Goal: Transaction & Acquisition: Subscribe to service/newsletter

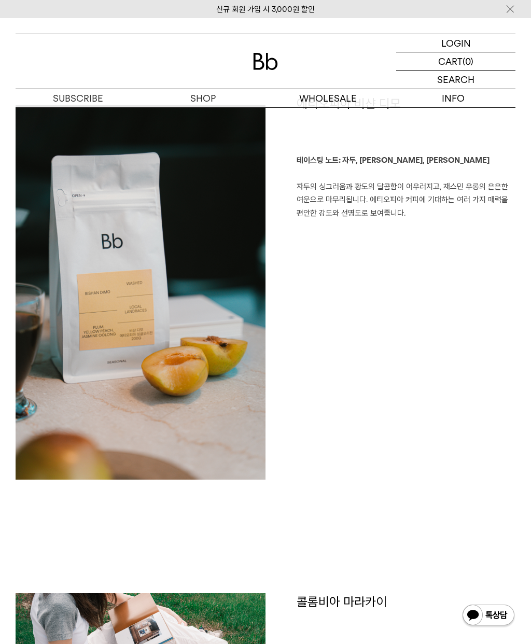
click at [262, 65] on img at bounding box center [265, 61] width 25 height 17
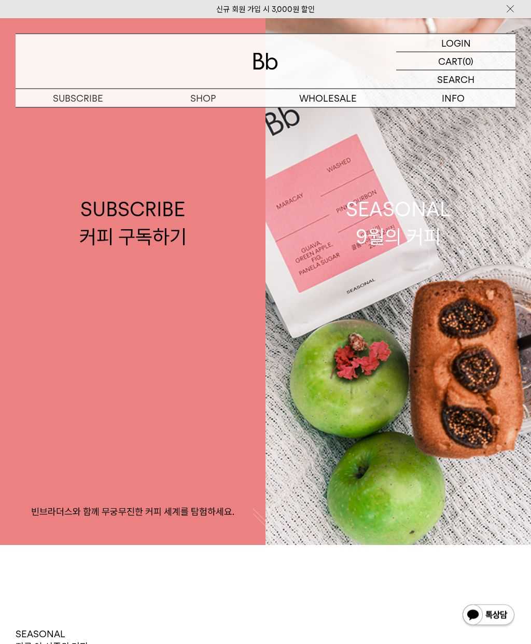
scroll to position [117, 0]
click at [175, 248] on div "SUBSCRIBE 커피 구독하기" at bounding box center [132, 222] width 107 height 55
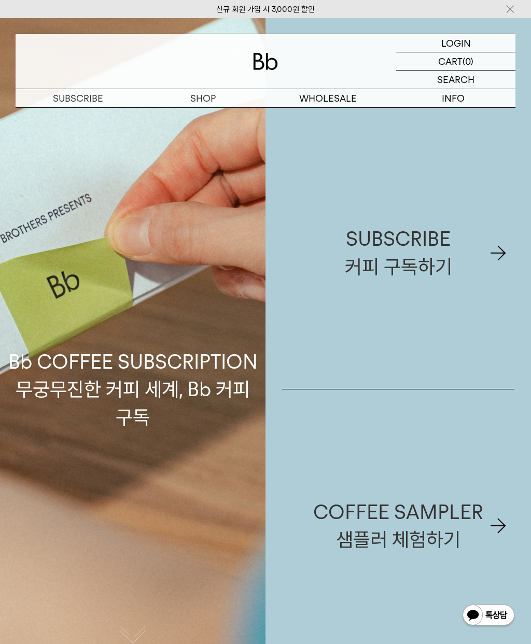
click at [468, 256] on link "SUBSCRIBE 커피 구독하기" at bounding box center [398, 253] width 232 height 272
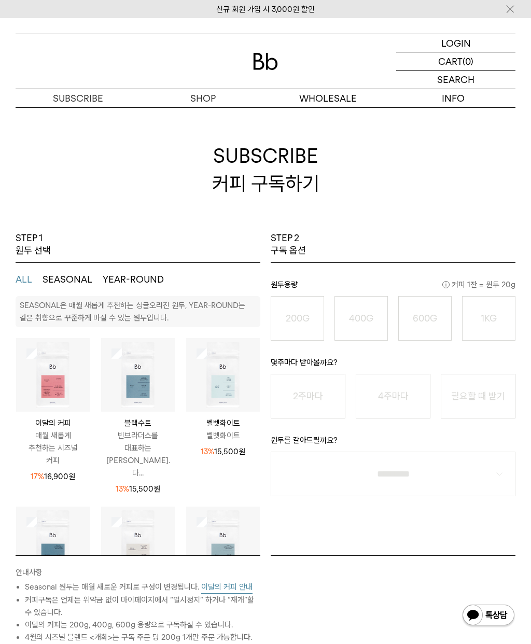
click at [72, 280] on button "SEASONAL" at bounding box center [68, 279] width 50 height 12
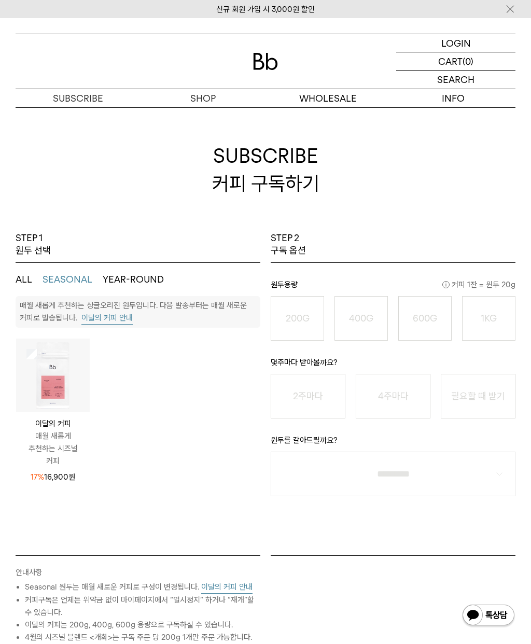
click at [144, 279] on button "YEAR-ROUND" at bounding box center [133, 279] width 61 height 12
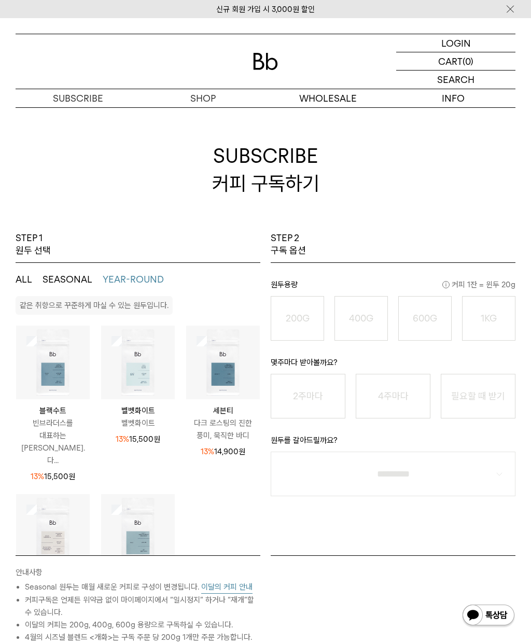
click at [66, 281] on button "SEASONAL" at bounding box center [68, 279] width 50 height 12
